Goal: Information Seeking & Learning: Learn about a topic

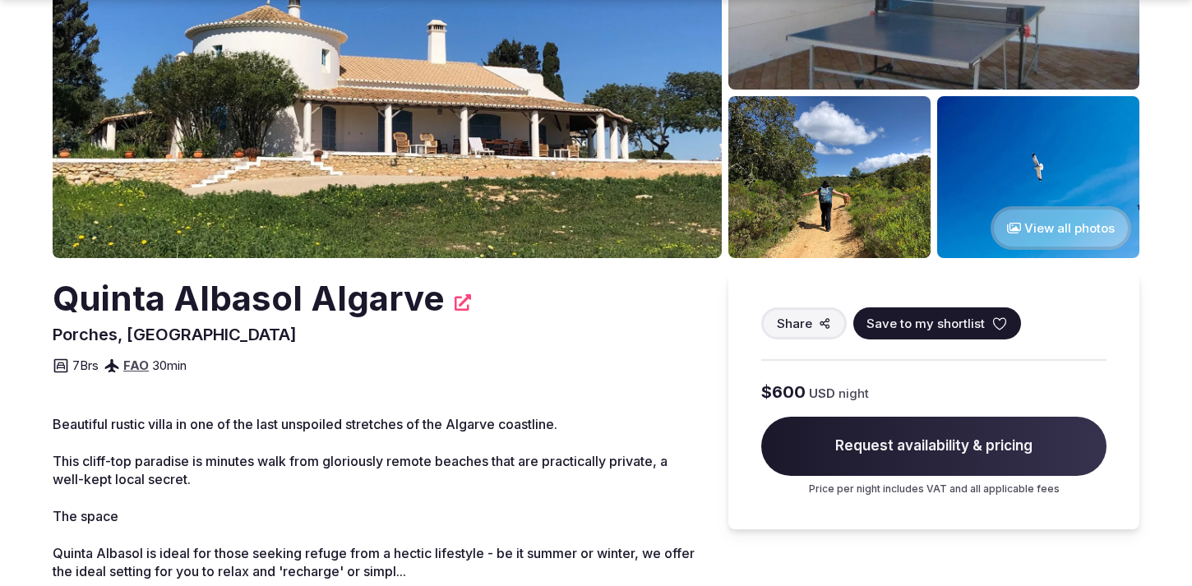
scroll to position [243, 0]
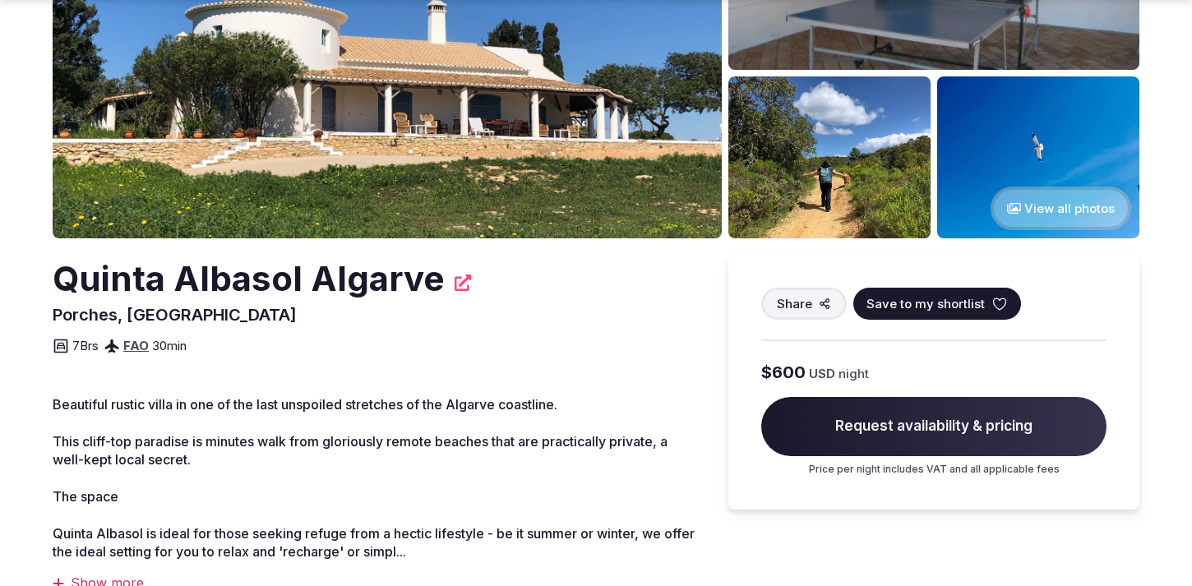
click at [1060, 201] on button "View all photos" at bounding box center [1061, 209] width 141 height 44
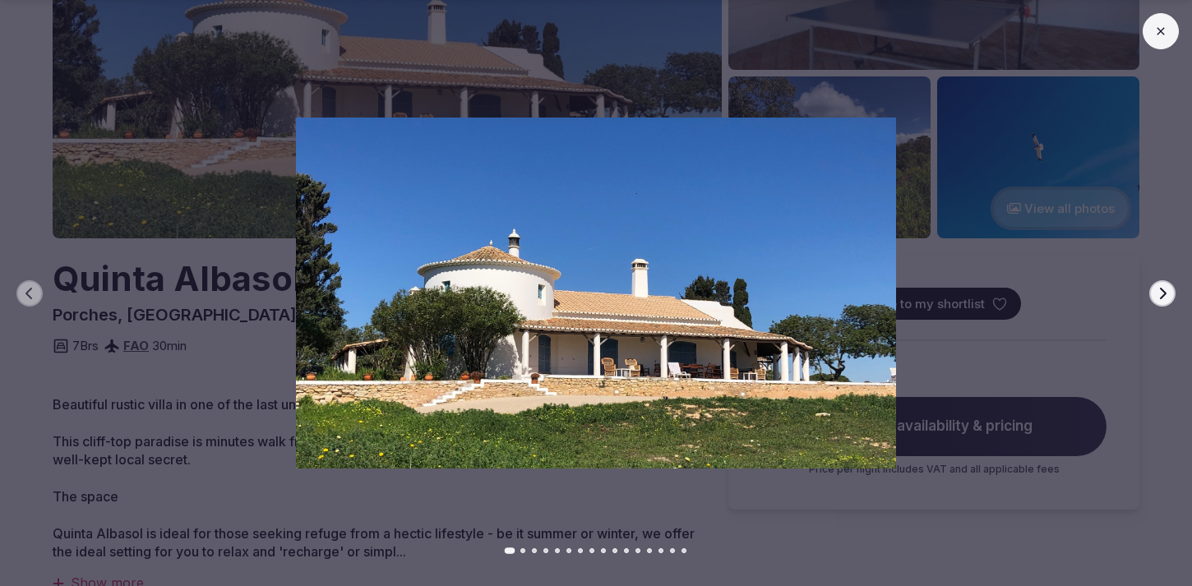
click at [1170, 295] on button "Next slide" at bounding box center [1162, 293] width 26 height 26
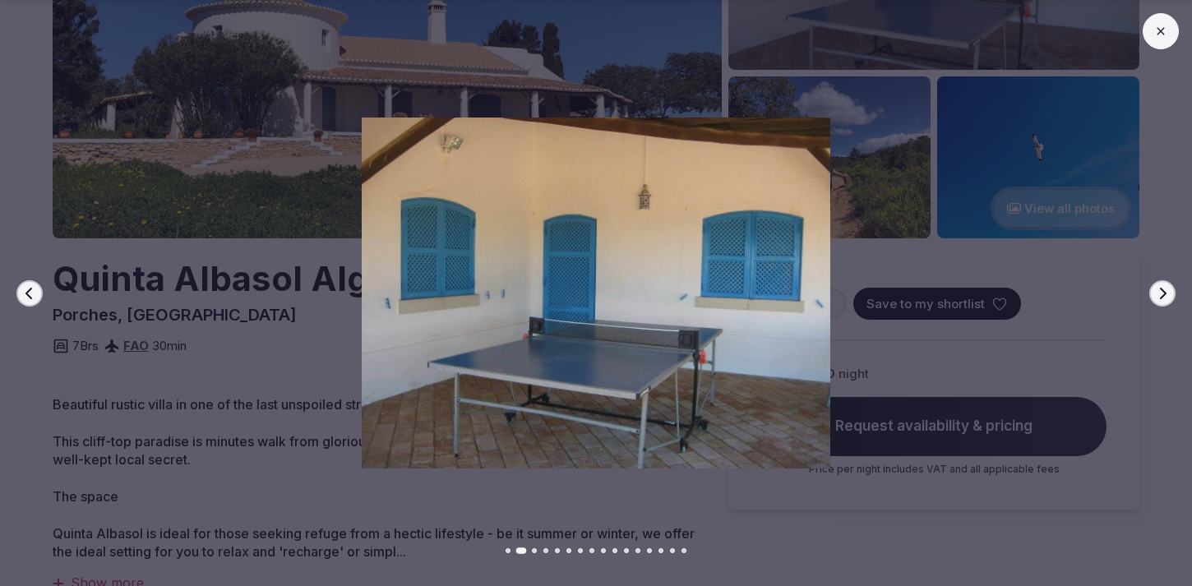
click at [1170, 295] on button "Next slide" at bounding box center [1162, 293] width 26 height 26
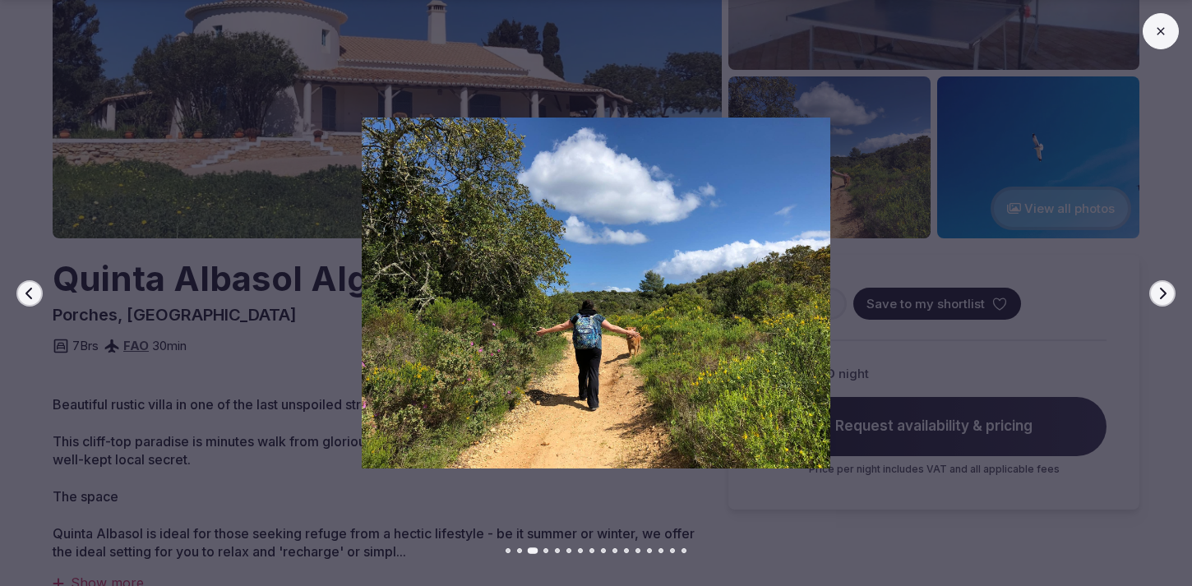
click at [1170, 295] on button "Next slide" at bounding box center [1162, 293] width 26 height 26
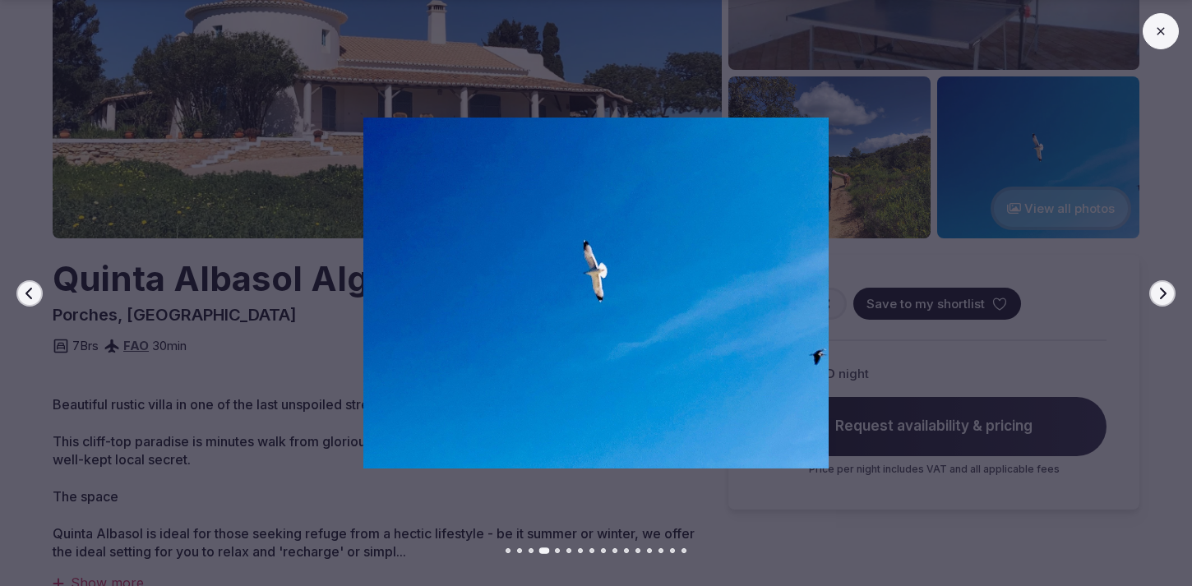
click at [1170, 295] on button "Next slide" at bounding box center [1162, 293] width 26 height 26
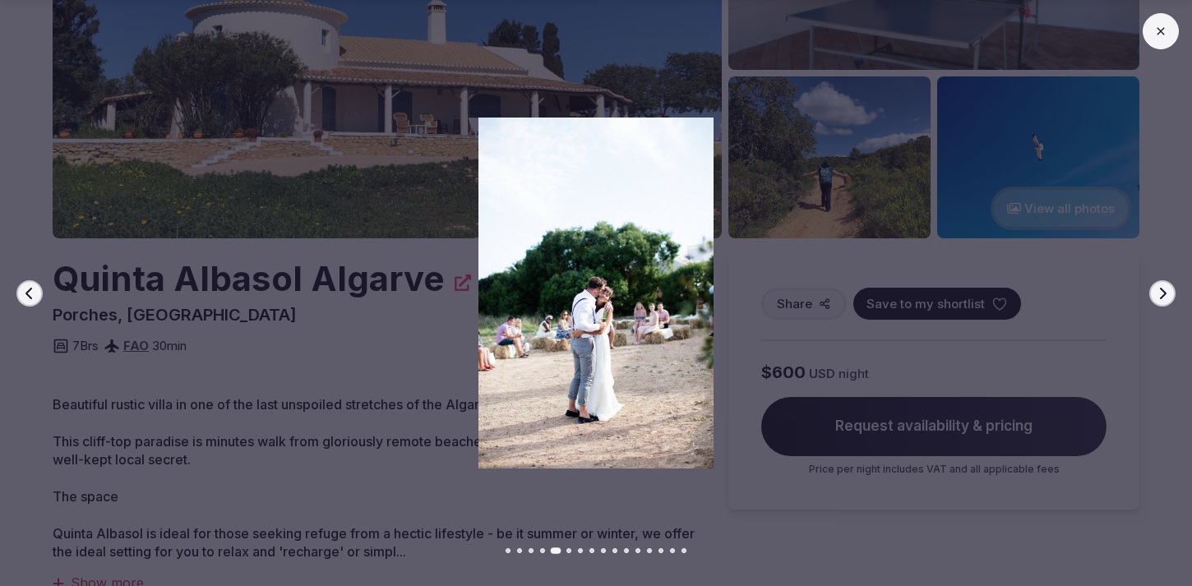
click at [1170, 295] on button "Next slide" at bounding box center [1162, 293] width 26 height 26
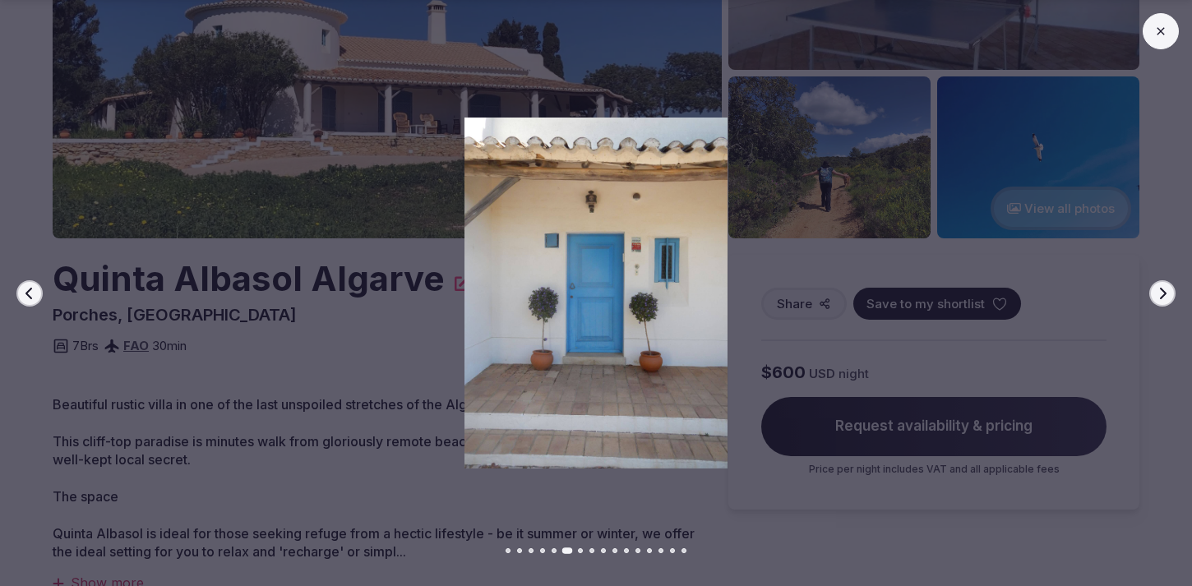
click at [1170, 295] on button "Next slide" at bounding box center [1162, 293] width 26 height 26
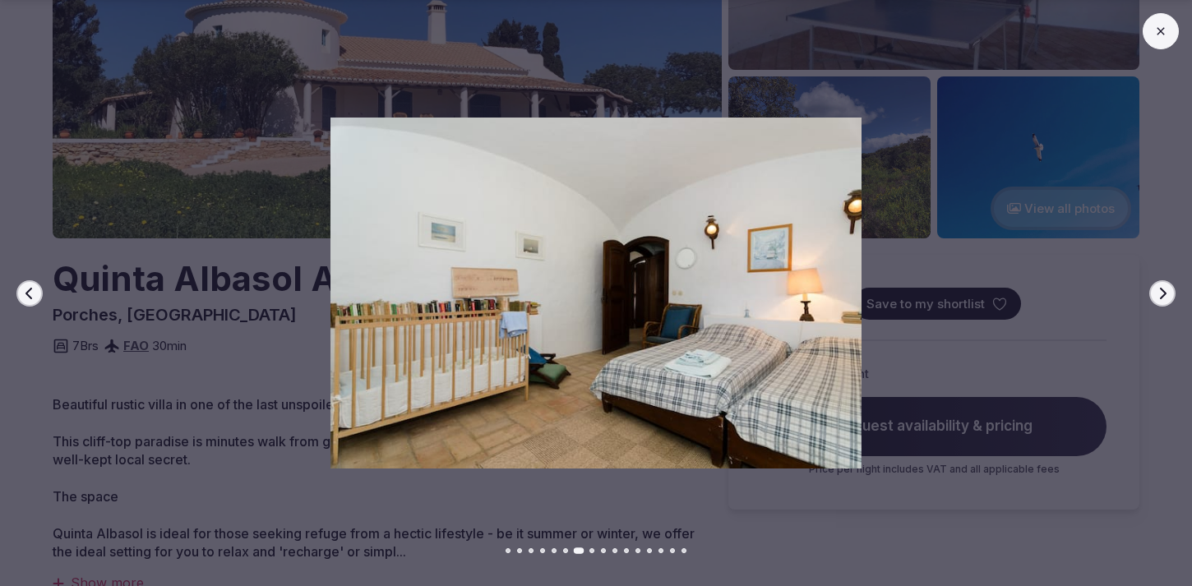
click at [1170, 295] on button "Next slide" at bounding box center [1162, 293] width 26 height 26
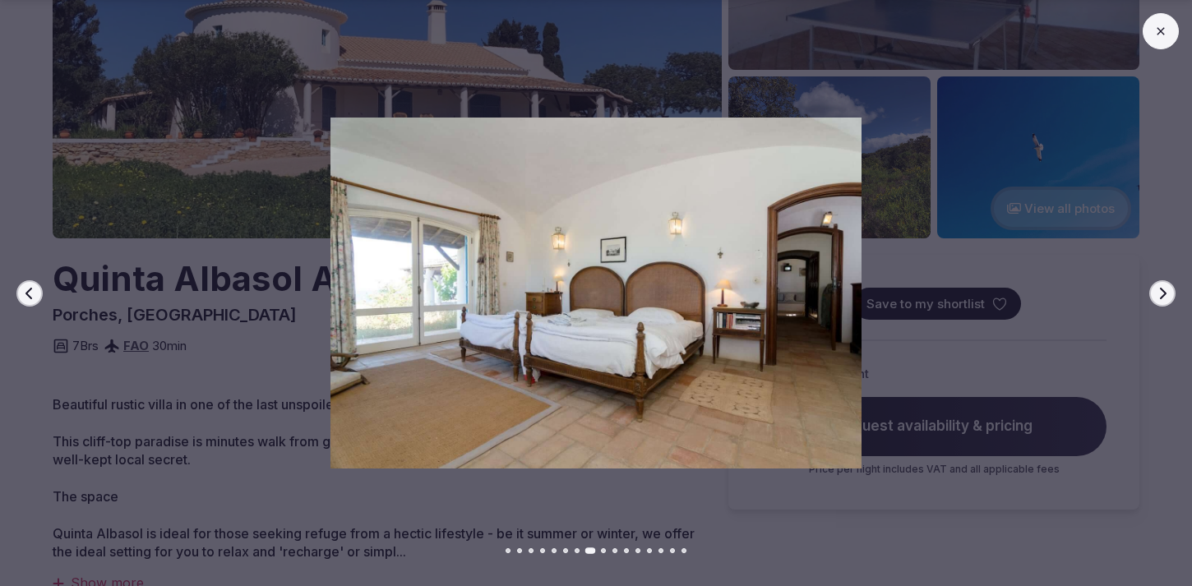
click at [1170, 295] on button "Next slide" at bounding box center [1162, 293] width 26 height 26
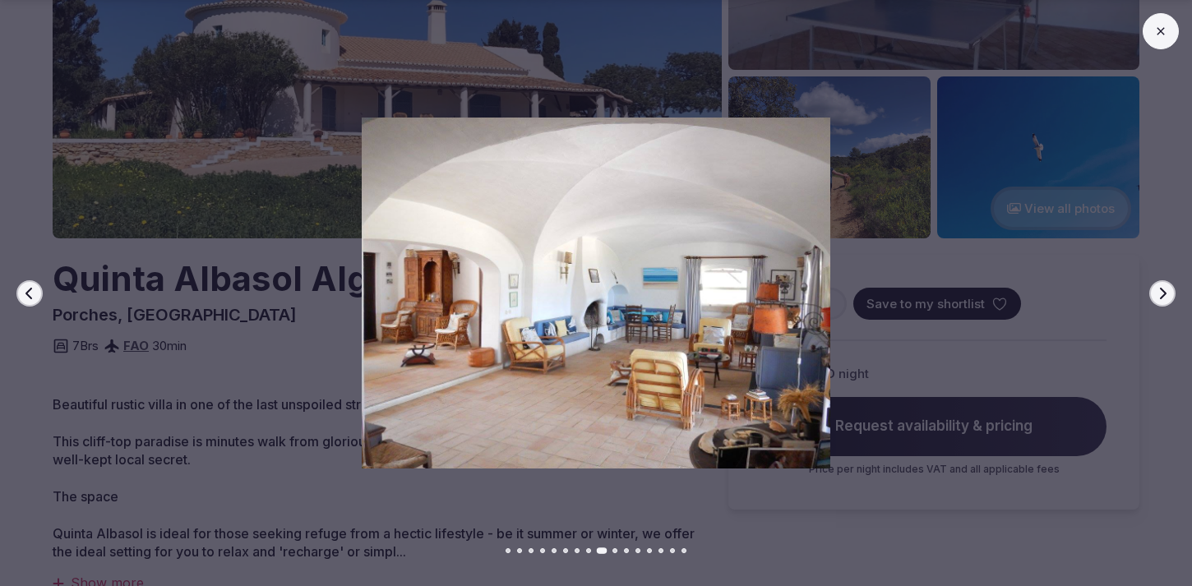
click at [1170, 295] on button "Next slide" at bounding box center [1162, 293] width 26 height 26
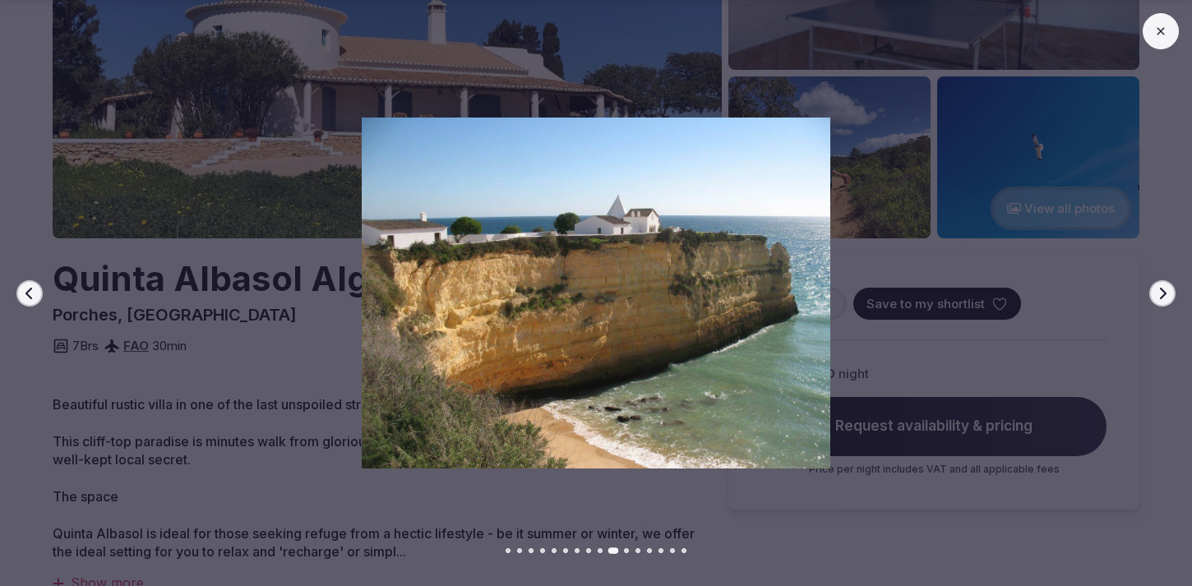
click at [1170, 295] on button "Next slide" at bounding box center [1162, 293] width 26 height 26
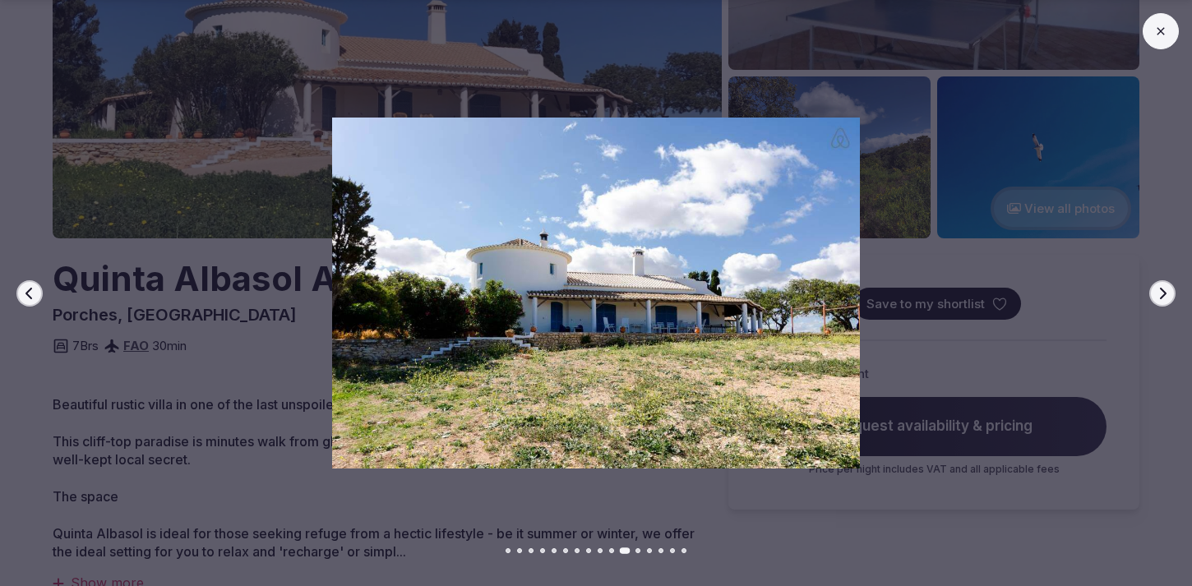
click at [35, 294] on icon "button" at bounding box center [29, 293] width 13 height 13
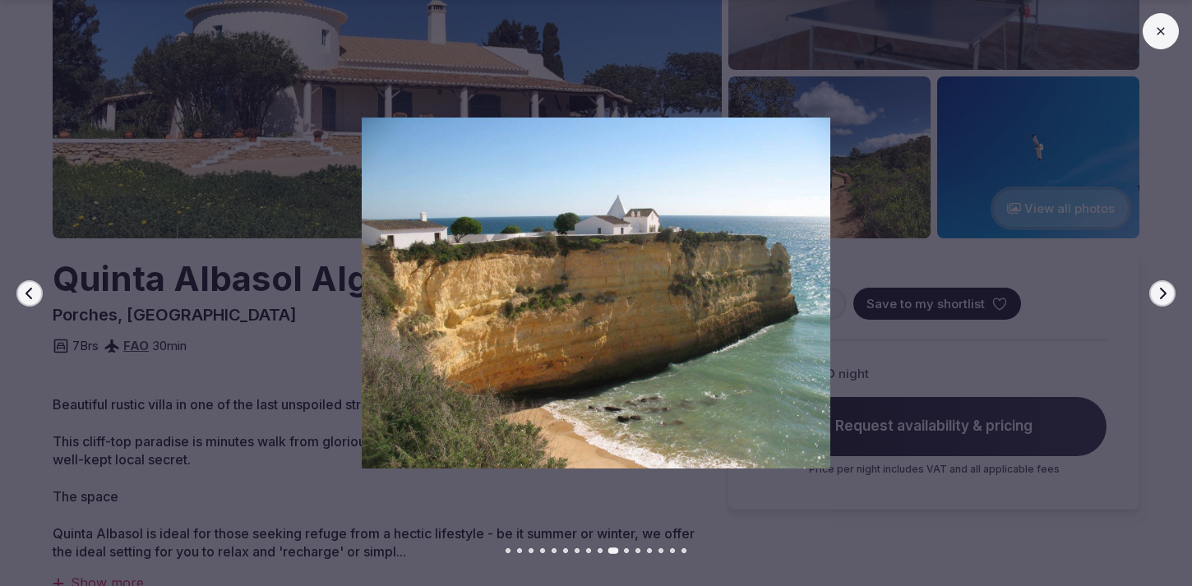
click at [1166, 294] on icon "button" at bounding box center [1162, 293] width 13 height 13
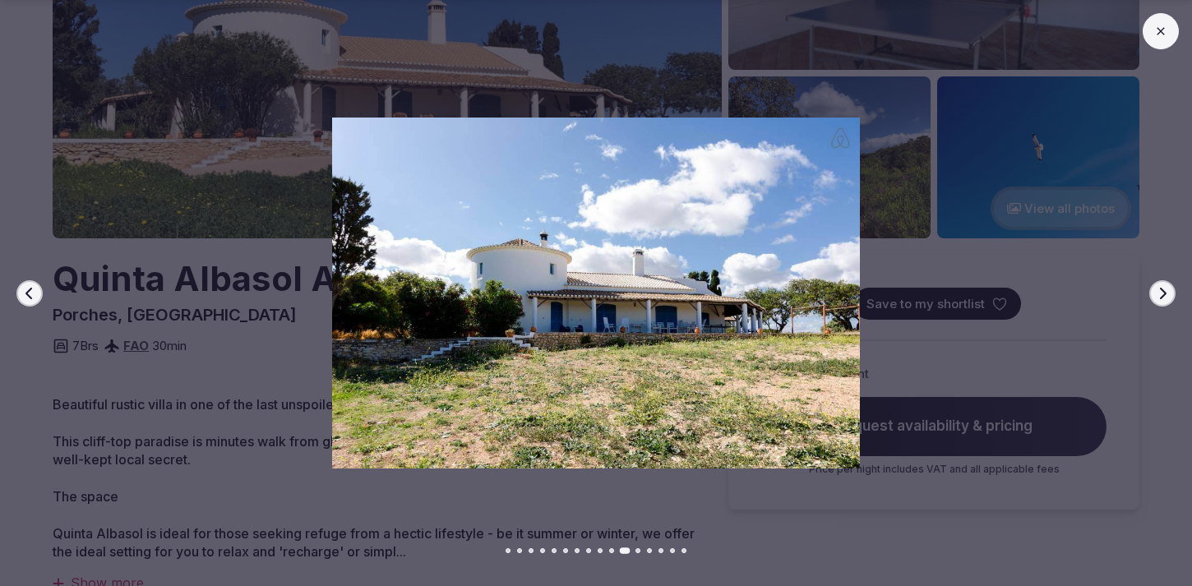
click at [1166, 294] on icon "button" at bounding box center [1162, 293] width 13 height 13
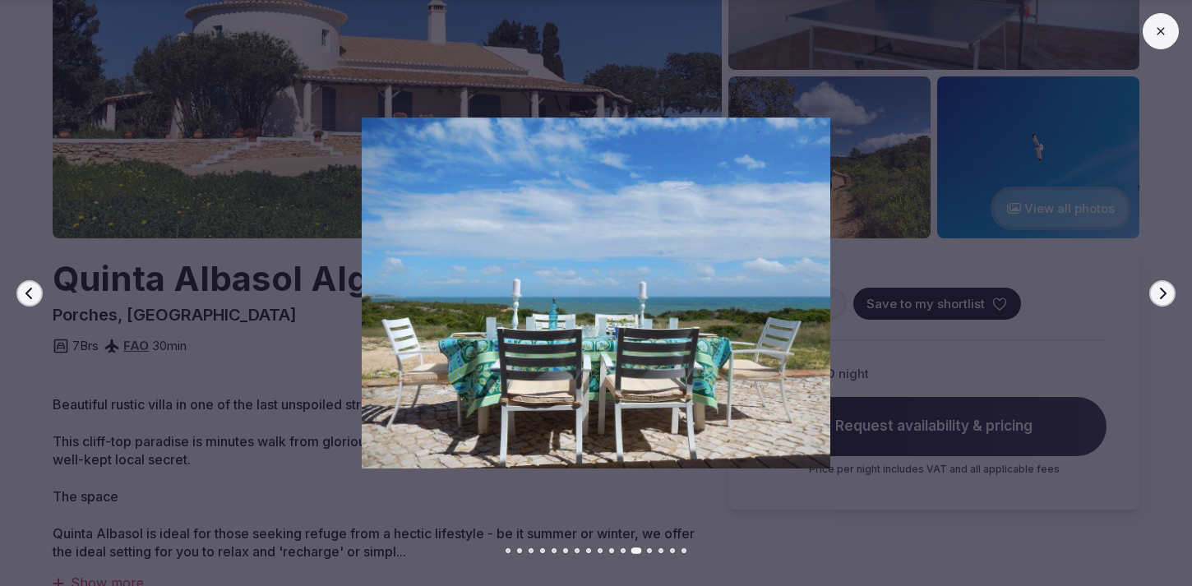
click at [1166, 294] on icon "button" at bounding box center [1162, 293] width 13 height 13
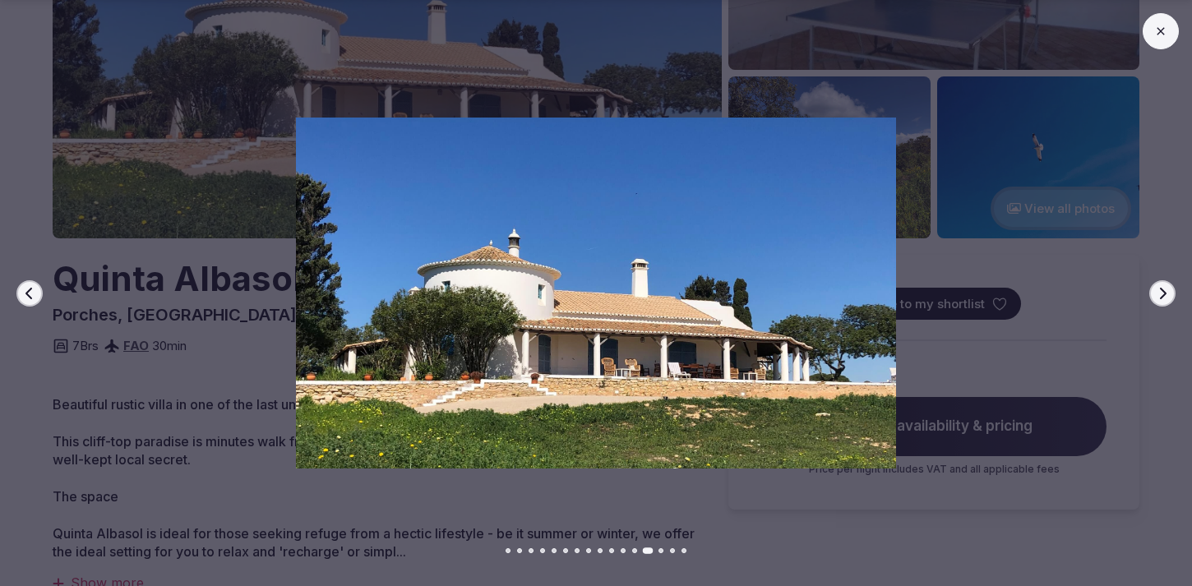
click at [1166, 294] on icon "button" at bounding box center [1162, 293] width 13 height 13
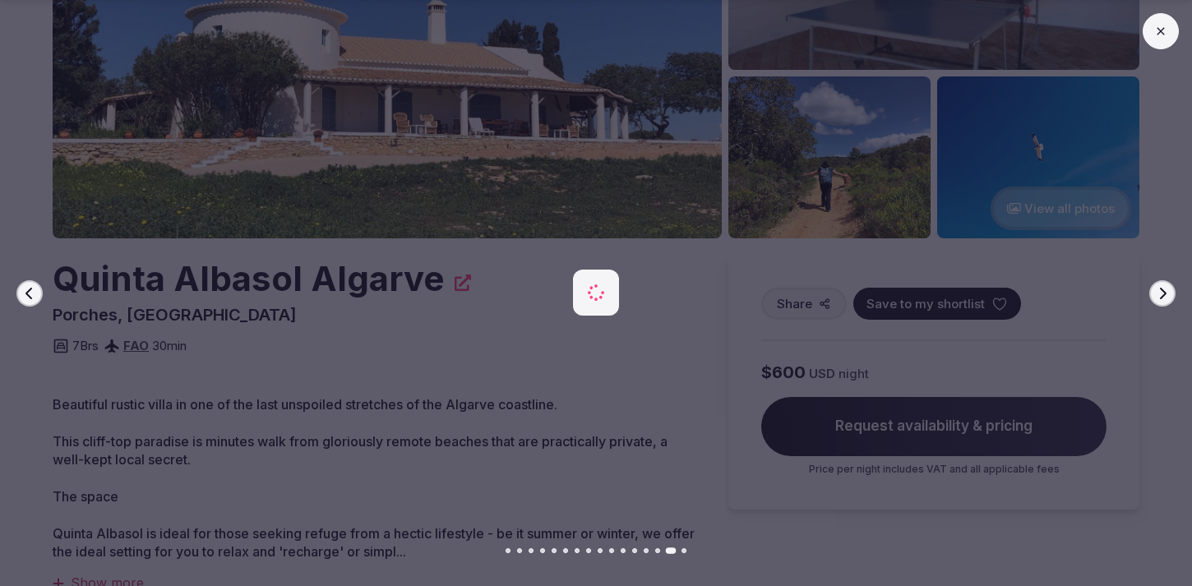
click at [1166, 294] on icon "button" at bounding box center [1162, 293] width 13 height 13
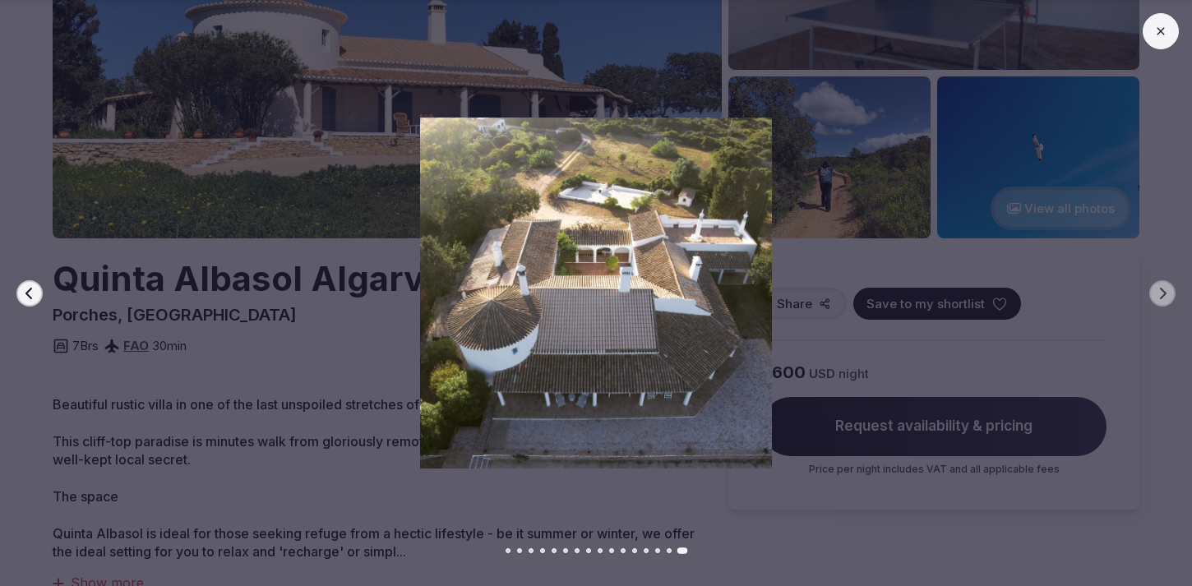
click at [28, 293] on icon "button" at bounding box center [29, 293] width 13 height 13
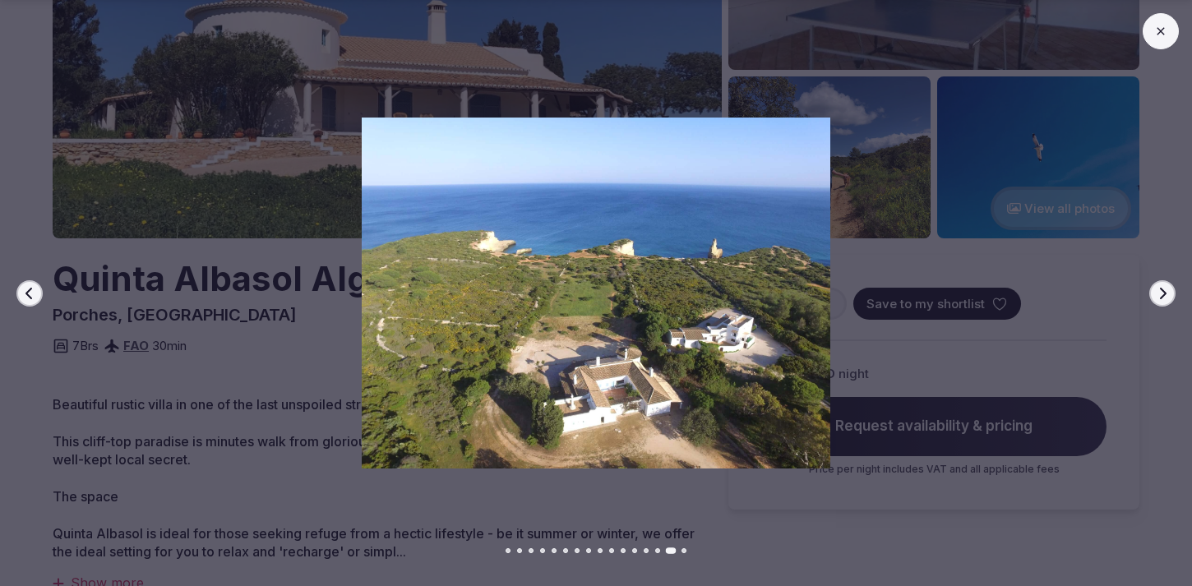
click at [1164, 292] on icon "button" at bounding box center [1163, 293] width 7 height 12
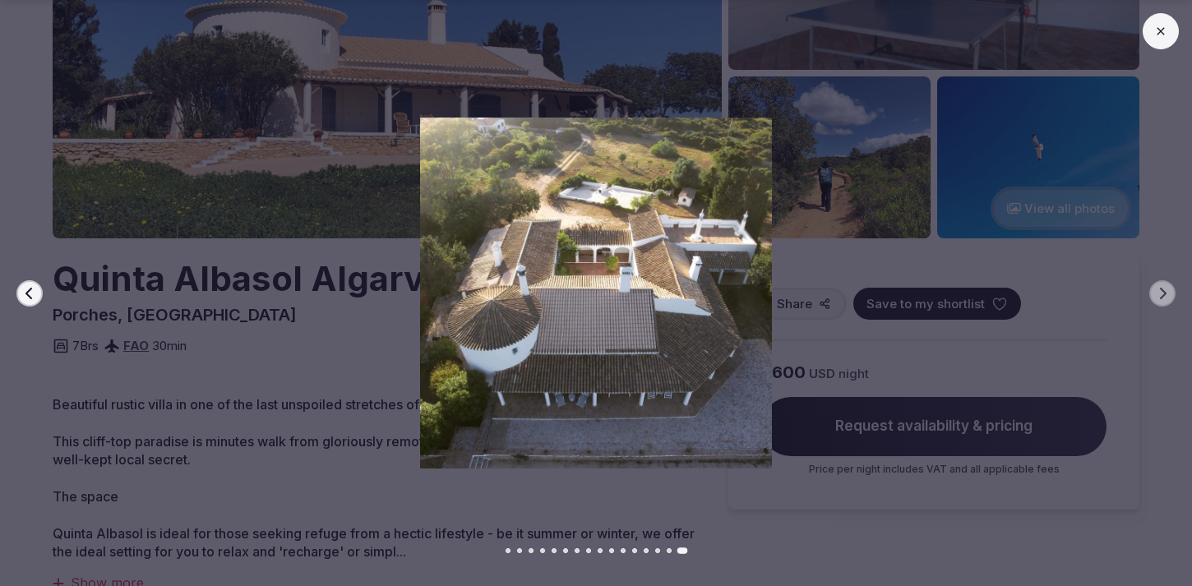
click at [1168, 32] on button at bounding box center [1161, 31] width 36 height 36
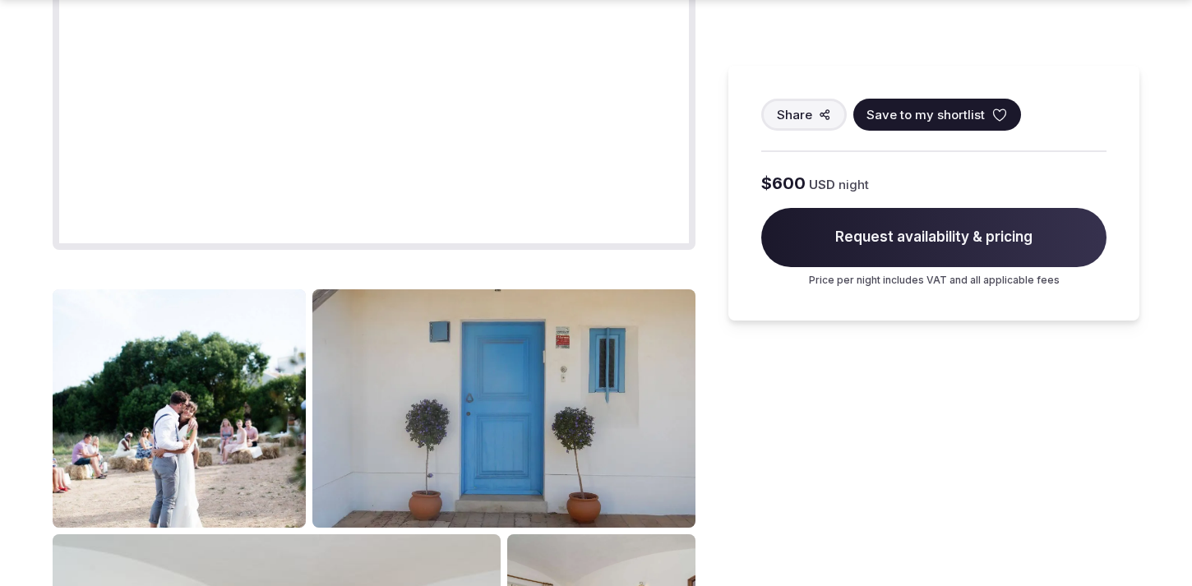
scroll to position [1975, 0]
